Goal: Browse casually: Explore the website without a specific task or goal

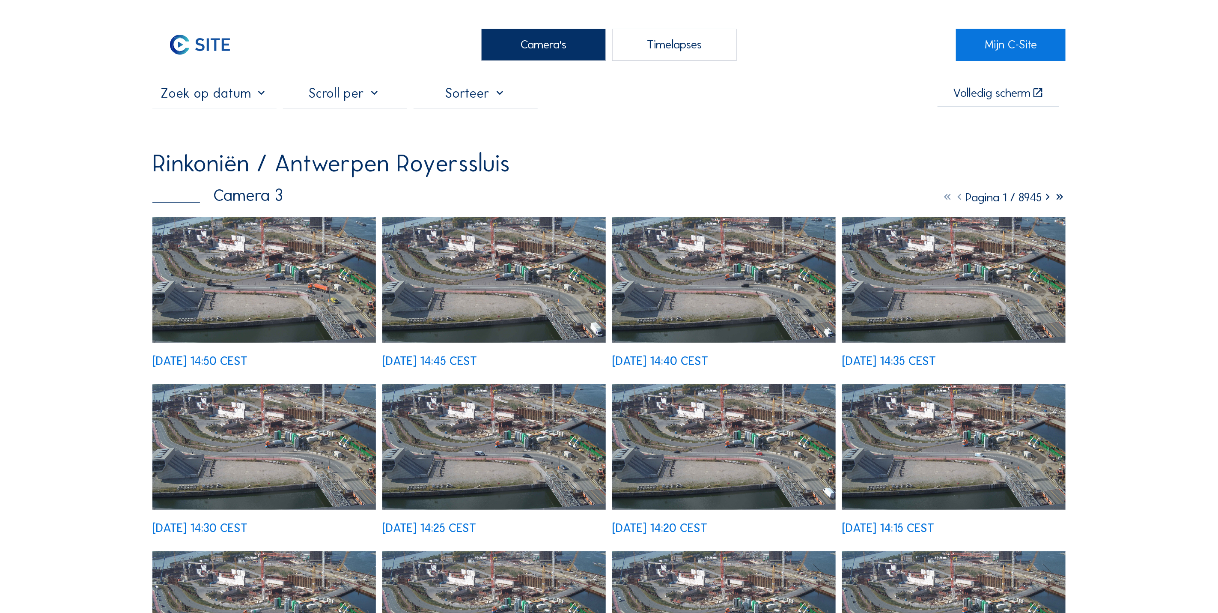
click at [241, 277] on img at bounding box center [263, 280] width 223 height 126
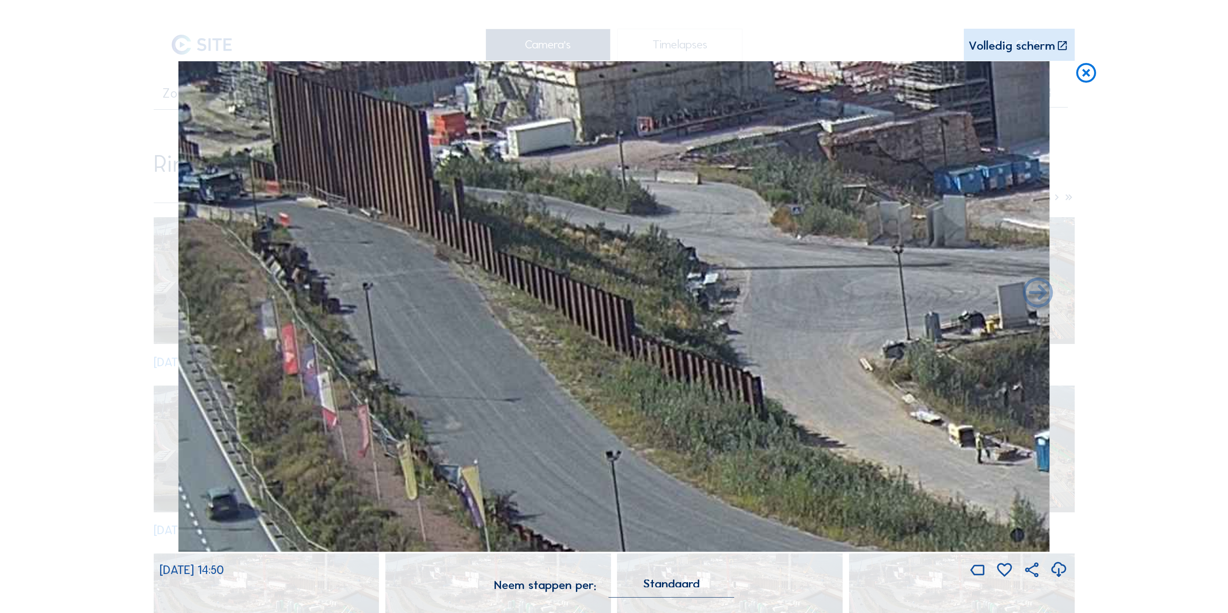
click at [1089, 75] on icon at bounding box center [1086, 73] width 24 height 25
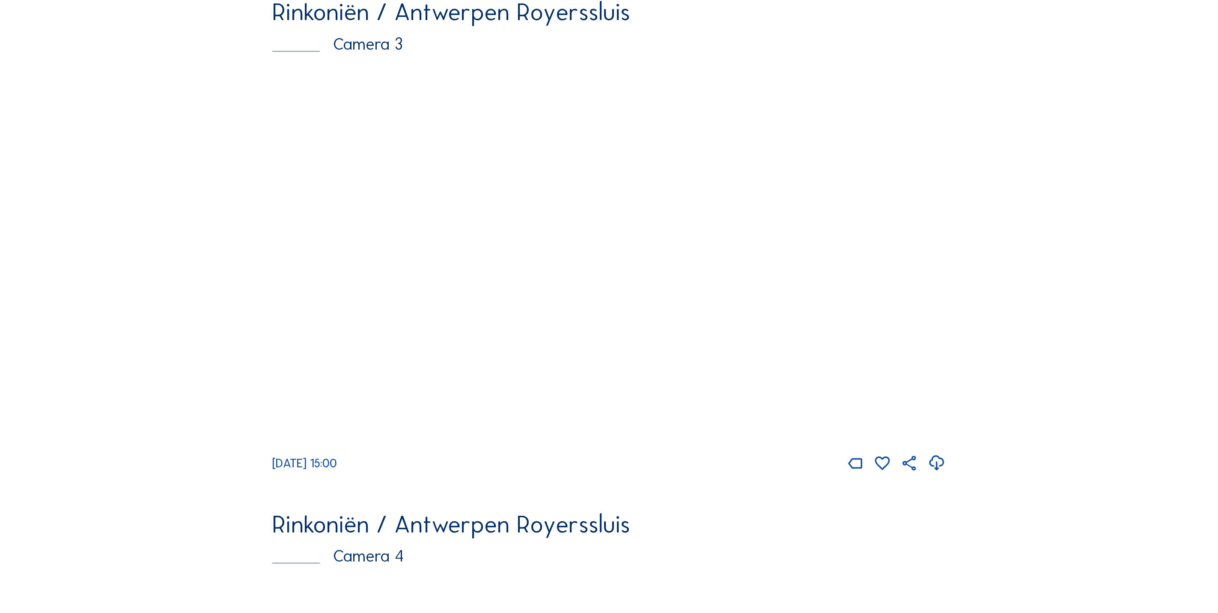
scroll to position [1675, 0]
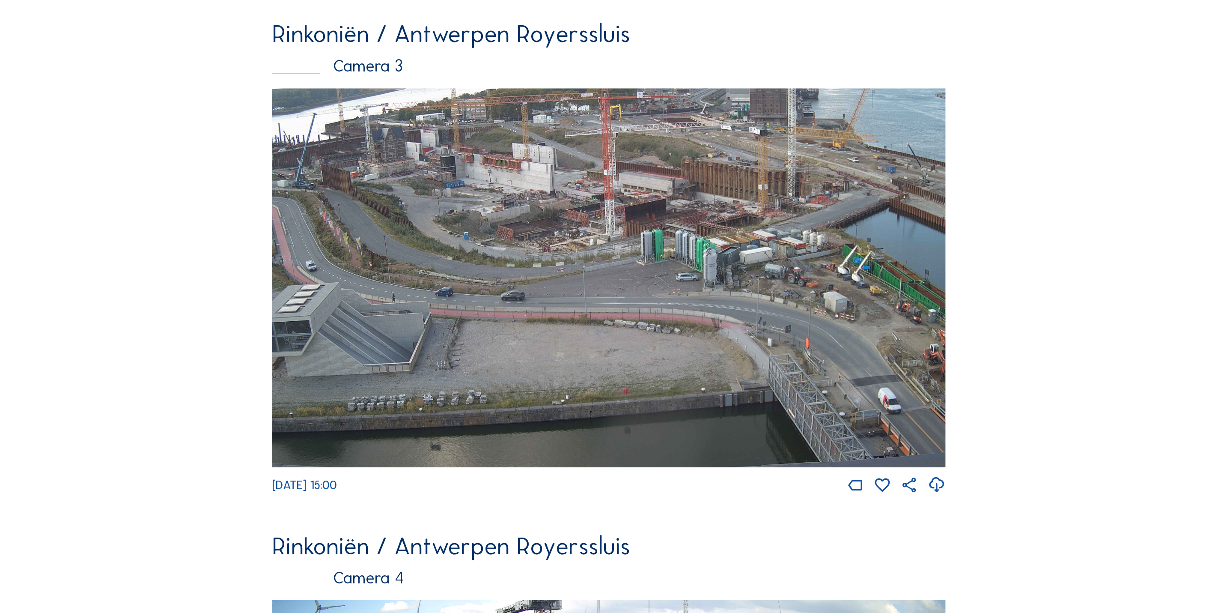
click at [449, 218] on img at bounding box center [608, 277] width 673 height 379
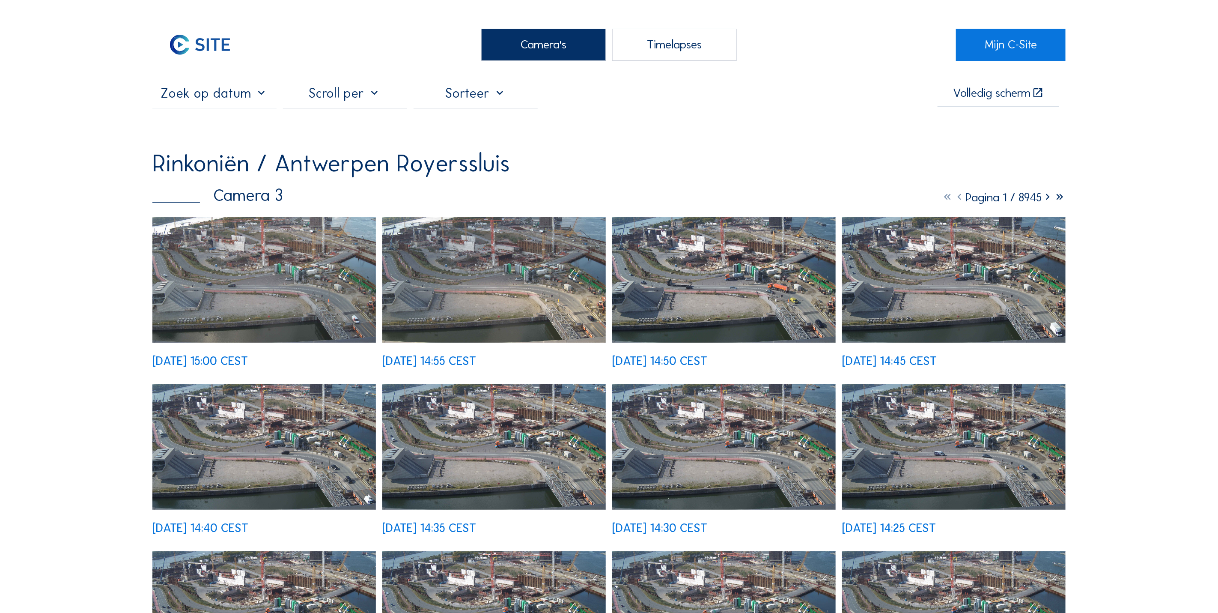
click at [208, 286] on img at bounding box center [263, 280] width 223 height 126
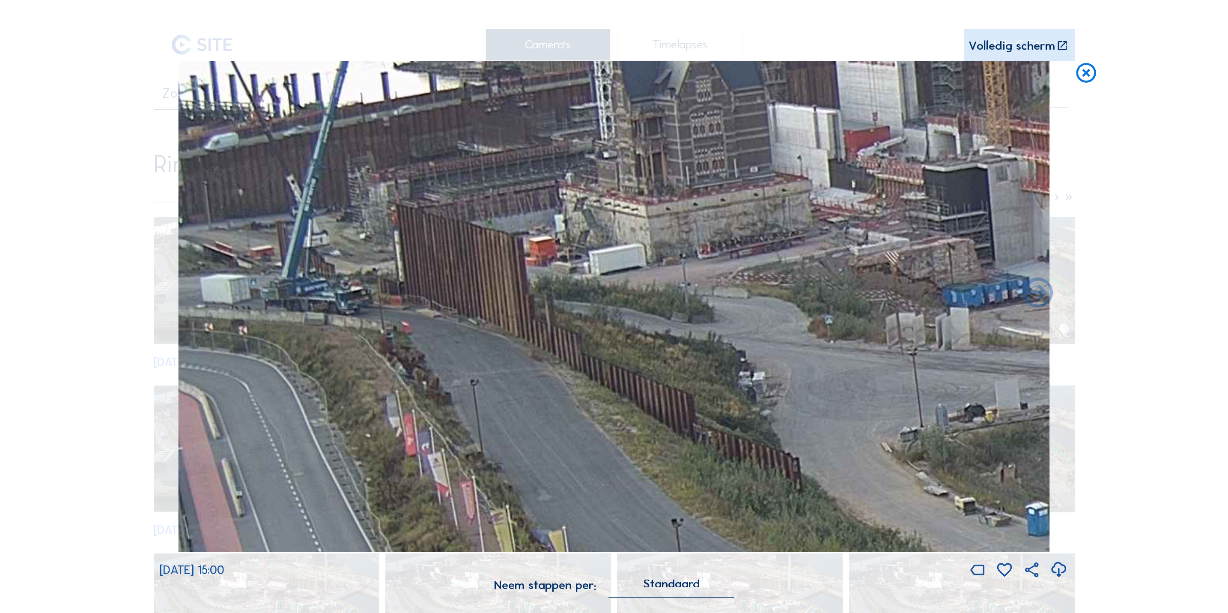
drag, startPoint x: 296, startPoint y: 208, endPoint x: 433, endPoint y: 236, distance: 139.8
click at [433, 236] on img at bounding box center [613, 306] width 871 height 490
click at [1095, 69] on icon at bounding box center [1086, 73] width 24 height 25
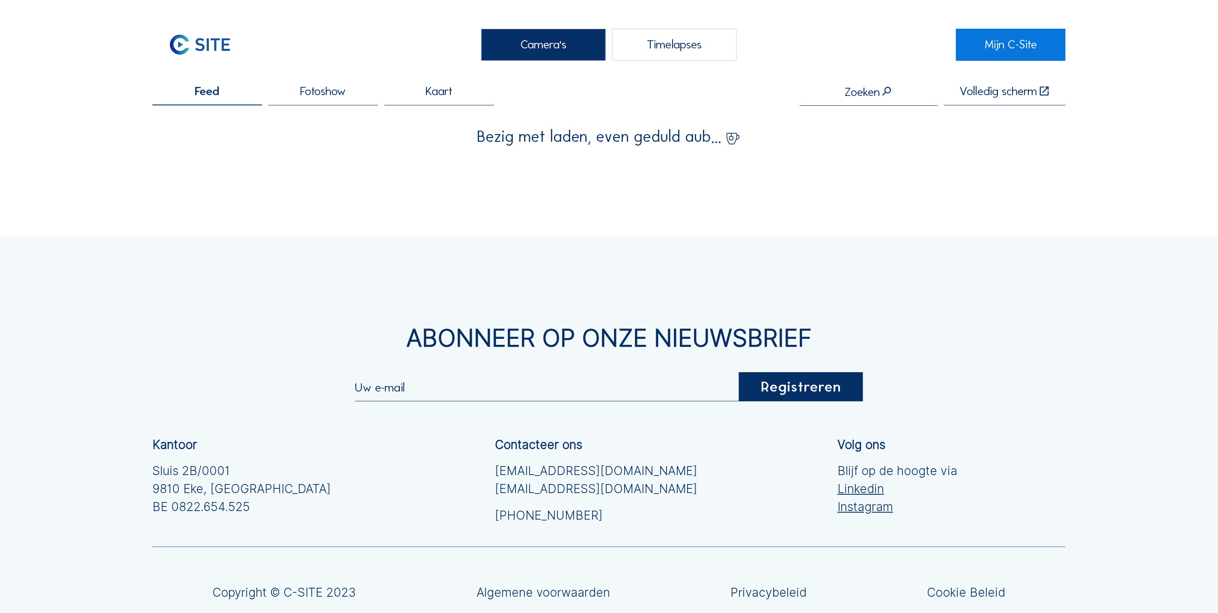
scroll to position [109, 0]
